Goal: Use online tool/utility: Utilize a website feature to perform a specific function

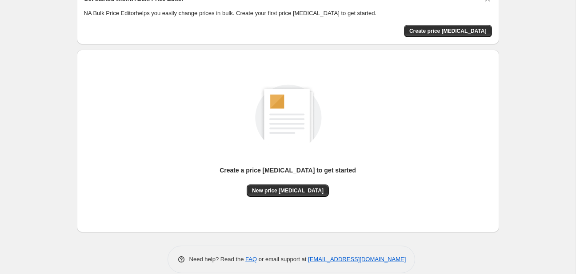
scroll to position [58, 0]
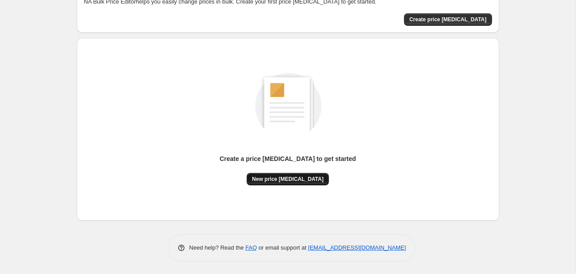
drag, startPoint x: 301, startPoint y: 172, endPoint x: 298, endPoint y: 179, distance: 7.4
click at [300, 175] on div "Create a price [MEDICAL_DATA] to get started New price [MEDICAL_DATA]" at bounding box center [287, 170] width 136 height 31
click at [298, 179] on span "New price [MEDICAL_DATA]" at bounding box center [287, 179] width 71 height 7
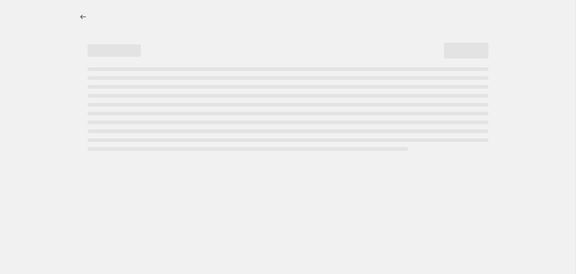
select select "percentage"
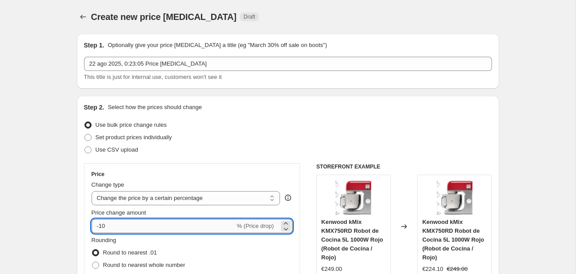
click at [156, 232] on input "-10" at bounding box center [162, 226] width 143 height 14
type input "-1"
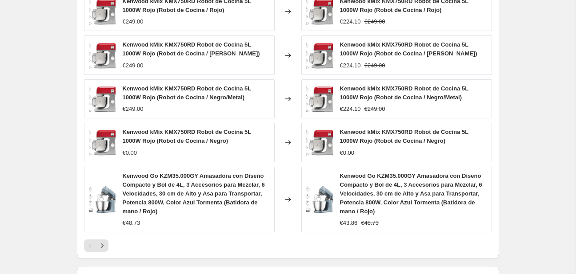
scroll to position [653, 0]
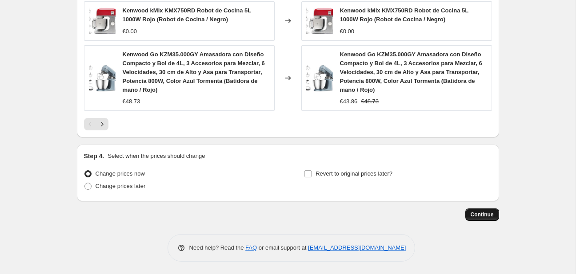
type input "-35"
click at [468, 214] on button "Continue" at bounding box center [482, 215] width 34 height 12
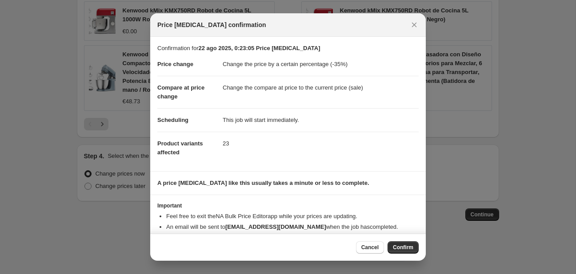
click at [399, 246] on span "Confirm" at bounding box center [403, 247] width 20 height 7
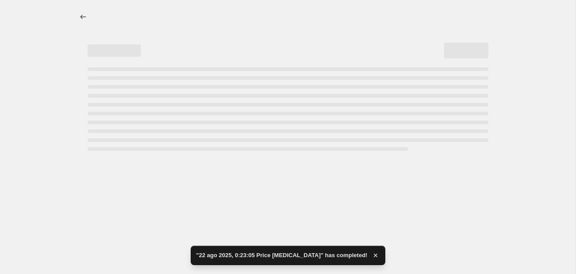
select select "percentage"
